Goal: Book appointment/travel/reservation

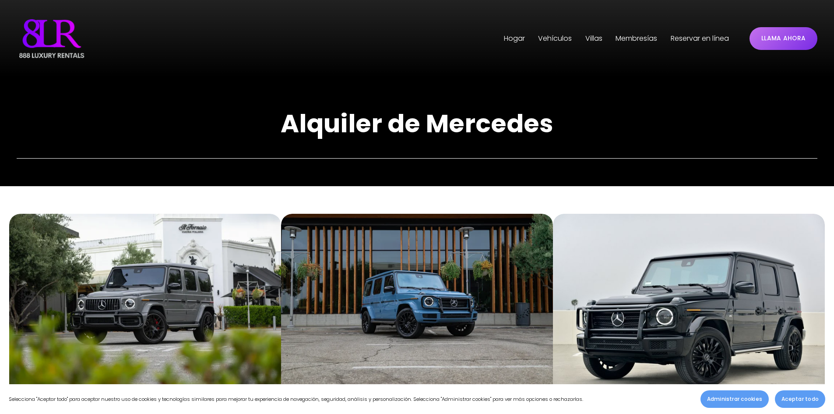
click at [654, 75] on div "Saltar al contenido [GEOGRAPHIC_DATA]" at bounding box center [417, 38] width 834 height 77
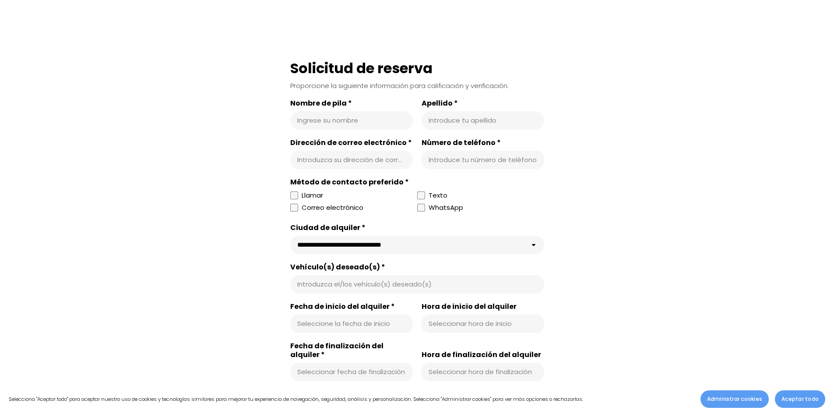
scroll to position [1226, 0]
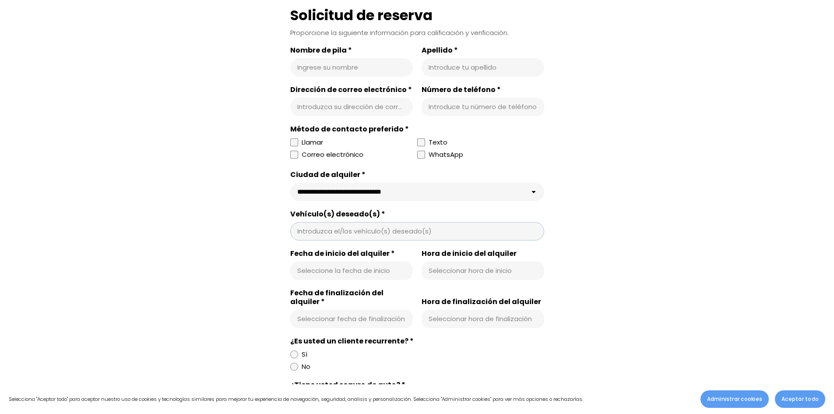
click at [342, 231] on input "Vehículo(s) deseado(s) *" at bounding box center [417, 231] width 240 height 9
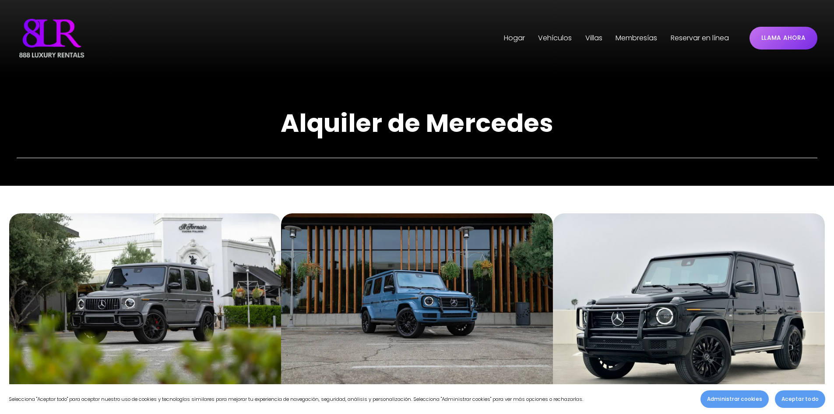
scroll to position [0, 0]
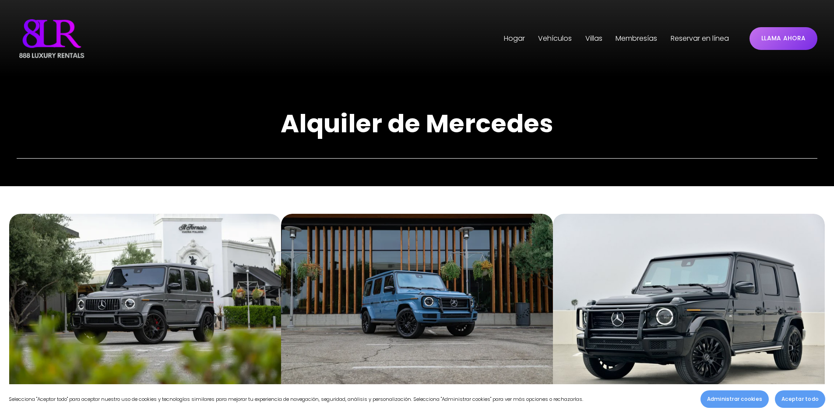
click at [546, 34] on font "Vehículos" at bounding box center [555, 38] width 34 height 10
click at [0, 0] on font "[GEOGRAPHIC_DATA]" at bounding box center [0, 0] width 0 height 0
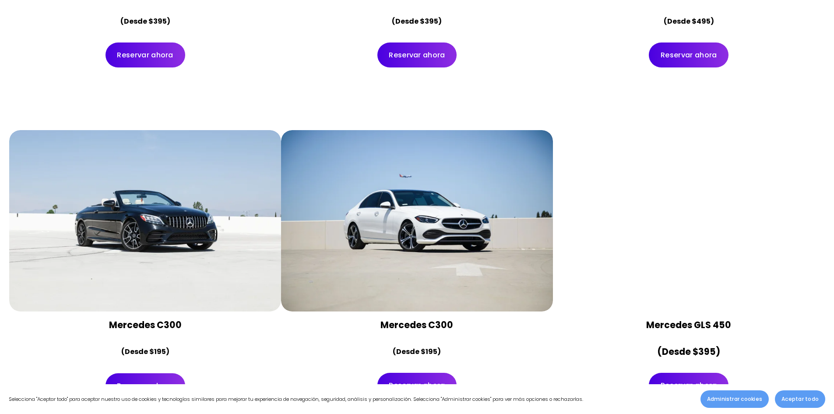
scroll to position [4292, 0]
